Goal: Task Accomplishment & Management: Manage account settings

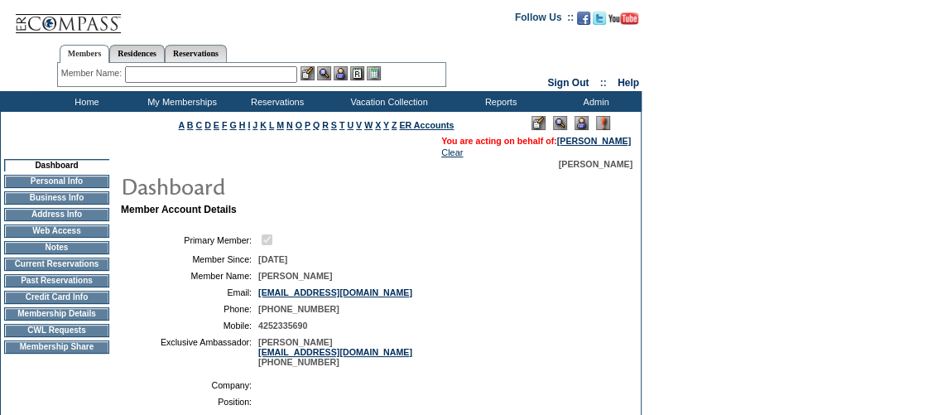
click at [67, 319] on td "Membership Details" at bounding box center [56, 313] width 105 height 13
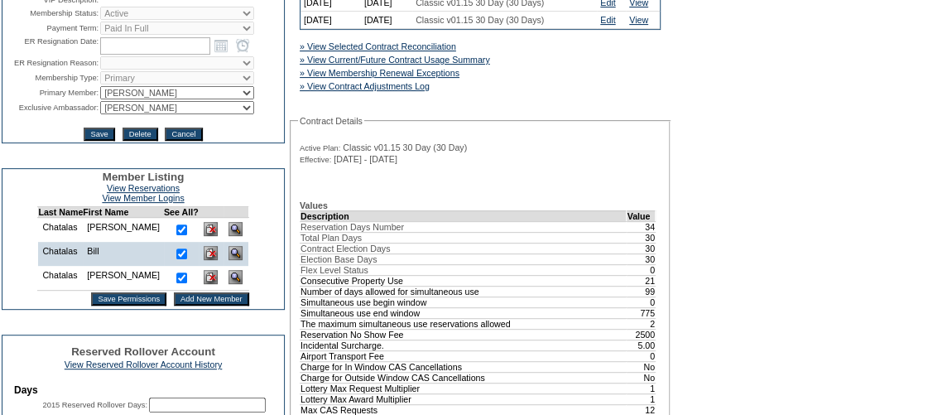
scroll to position [300, 0]
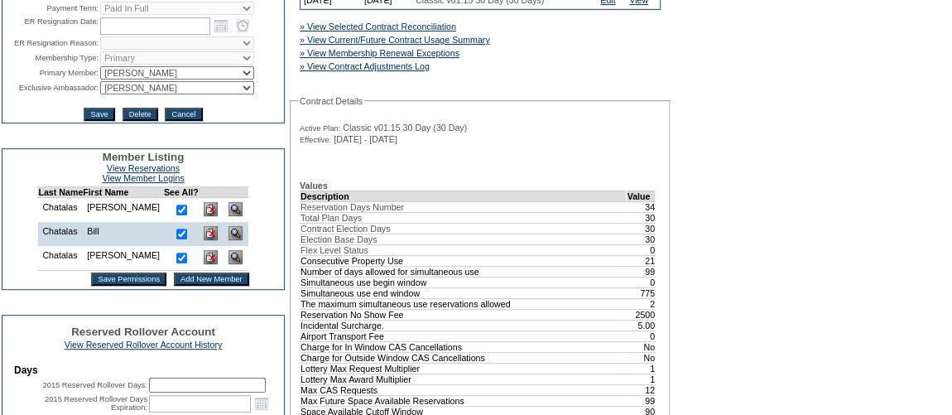
click at [140, 94] on select "IT Group Admin [PERSON_NAME] [PERSON_NAME] Team Accounting (MSM) [PERSON_NAME] …" at bounding box center [177, 87] width 154 height 13
select select "60633"
click at [100, 94] on select "IT Group Admin [PERSON_NAME] [PERSON_NAME] Team Accounting (MSM) [PERSON_NAME] …" at bounding box center [177, 87] width 154 height 13
click at [91, 121] on input "Save" at bounding box center [99, 114] width 31 height 13
